Goal: Obtain resource: Obtain resource

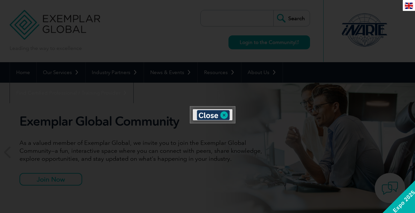
scroll to position [9, 0]
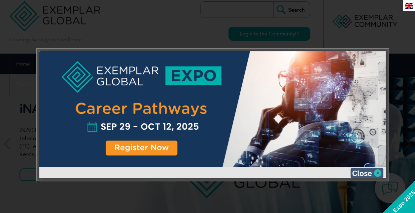
click at [379, 171] on img at bounding box center [367, 173] width 33 height 10
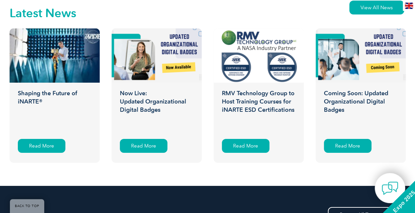
scroll to position [1057, 0]
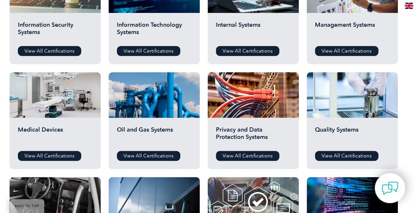
scroll to position [389, 0]
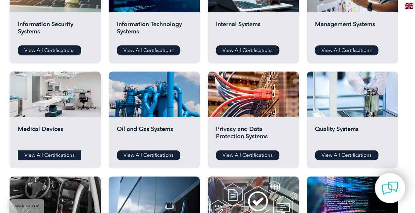
click at [48, 157] on link "View All Certifications" at bounding box center [49, 155] width 63 height 10
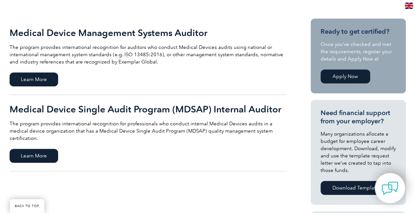
scroll to position [147, 0]
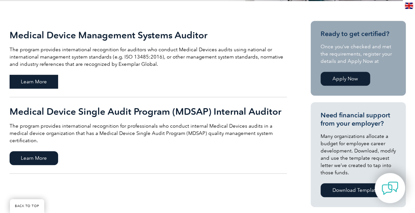
click at [42, 75] on span "Learn More" at bounding box center [34, 82] width 49 height 14
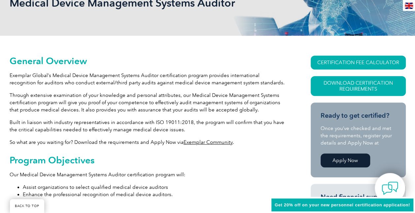
scroll to position [113, 0]
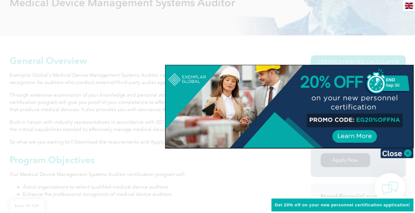
click at [392, 159] on div at bounding box center [207, 106] width 415 height 213
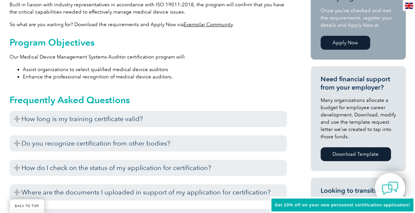
scroll to position [237, 0]
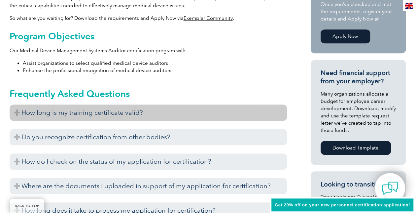
click at [241, 109] on h3 "How long is my training certificate valid?" at bounding box center [149, 112] width 278 height 16
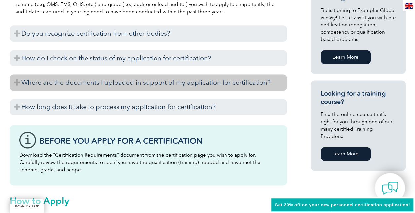
scroll to position [425, 0]
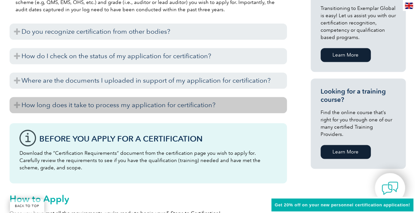
click at [131, 105] on h3 "How long does it take to process my application for certification?" at bounding box center [149, 105] width 278 height 16
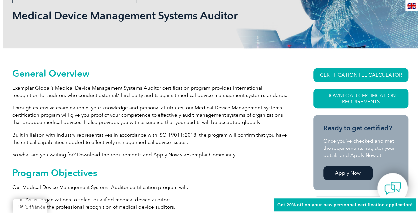
scroll to position [99, 0]
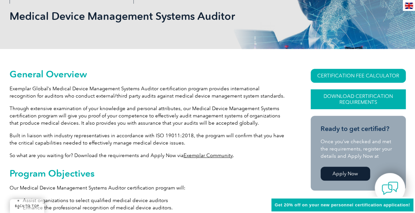
click at [347, 96] on link "Download Certification Requirements" at bounding box center [358, 99] width 95 height 20
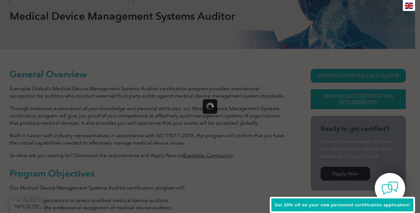
scroll to position [0, 0]
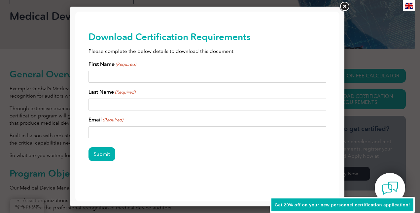
click at [343, 8] on link at bounding box center [345, 7] width 12 height 12
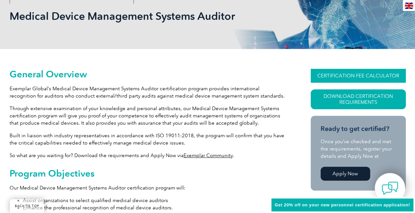
click at [372, 70] on link "CERTIFICATION FEE CALCULATOR" at bounding box center [358, 76] width 95 height 14
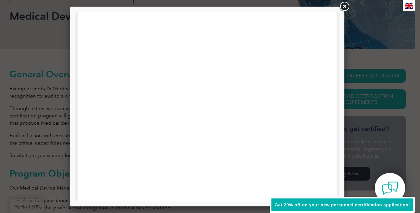
scroll to position [245, 0]
click at [342, 9] on link at bounding box center [345, 7] width 12 height 12
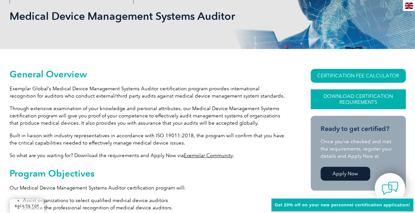
click at [359, 99] on link "Download Certification Requirements" at bounding box center [358, 99] width 95 height 20
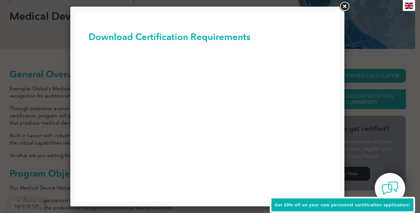
scroll to position [0, 0]
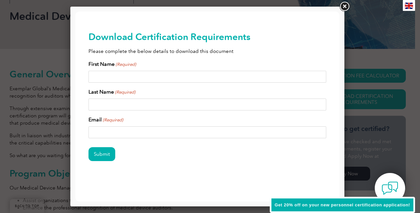
click at [336, 8] on div at bounding box center [207, 107] width 274 height 200
click at [347, 6] on link at bounding box center [345, 7] width 12 height 12
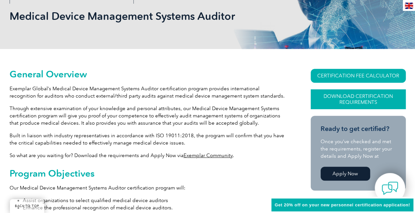
click at [375, 96] on link "Download Certification Requirements" at bounding box center [358, 99] width 95 height 20
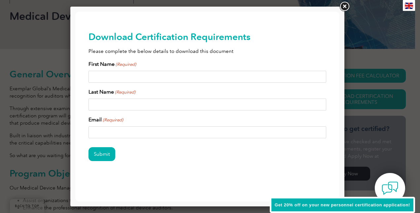
click at [187, 71] on input "First Name (Required)" at bounding box center [208, 77] width 238 height 12
type input "Clayton"
type input "Moore"
type input "clayton.moore@cookmedical.com"
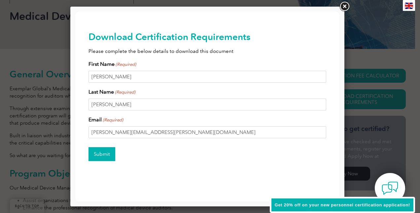
click at [104, 152] on input "Submit" at bounding box center [102, 154] width 27 height 14
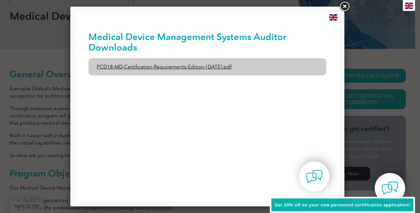
click at [150, 63] on link "PCD18-MD-Certification-Requirements-Edition-1-June-2020.pdf" at bounding box center [208, 66] width 238 height 17
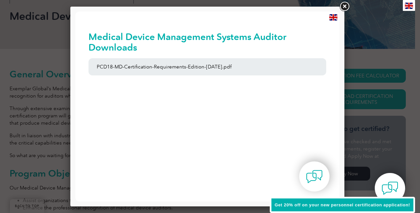
click at [342, 10] on link at bounding box center [345, 7] width 12 height 12
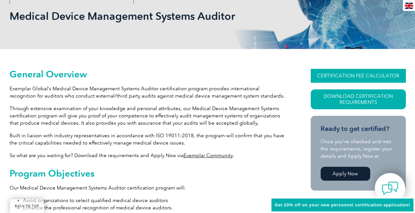
click at [344, 75] on link "CERTIFICATION FEE CALCULATOR" at bounding box center [358, 76] width 95 height 14
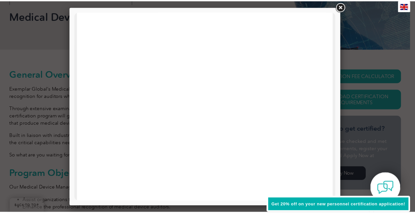
scroll to position [224, 0]
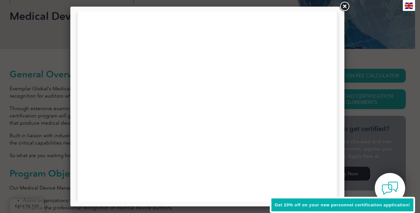
click at [346, 6] on link at bounding box center [345, 7] width 12 height 12
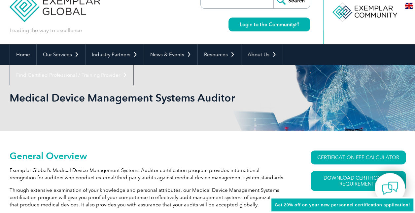
scroll to position [0, 0]
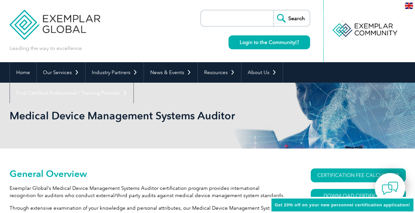
click at [411, 6] on img at bounding box center [409, 6] width 8 height 6
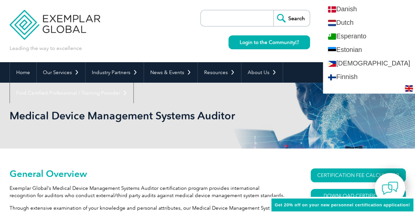
scroll to position [256, 0]
click at [155, 36] on div "Leading the way to excellence Search Login to the Community ▼" at bounding box center [208, 31] width 397 height 62
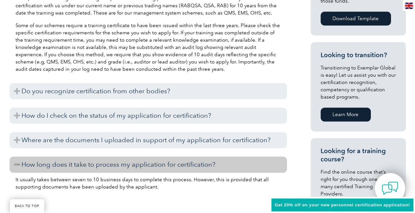
scroll to position [375, 0]
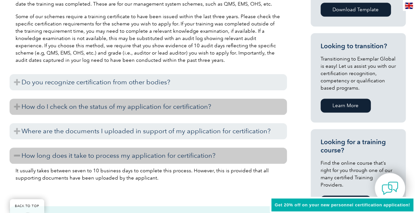
click at [20, 106] on h3 "How do I check on the status of my application for certification?" at bounding box center [149, 106] width 278 height 16
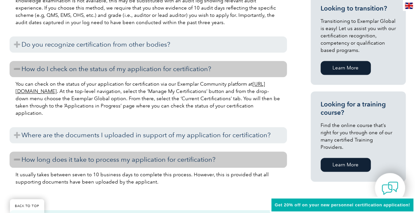
scroll to position [413, 0]
